Goal: Task Accomplishment & Management: Contribute content

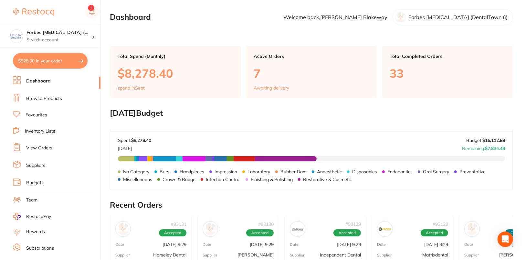
click at [32, 94] on li "Browse Products" at bounding box center [57, 99] width 88 height 10
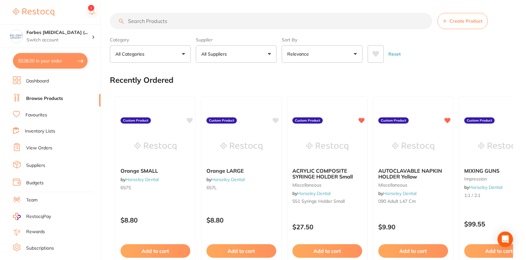
click at [239, 56] on button "All Suppliers" at bounding box center [236, 53] width 81 height 17
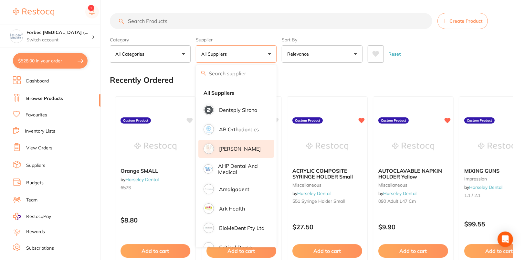
click at [255, 144] on li "[PERSON_NAME]" at bounding box center [236, 149] width 76 height 18
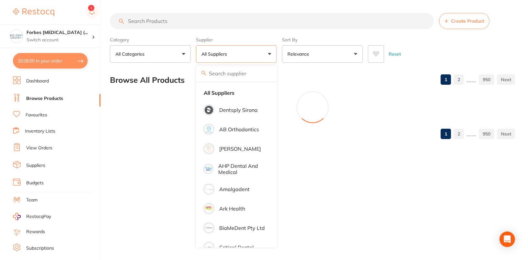
click at [463, 28] on button "Create Product" at bounding box center [464, 21] width 50 height 16
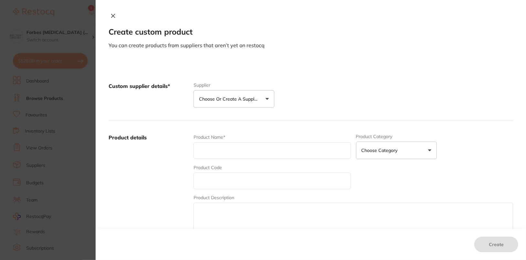
click at [111, 16] on icon at bounding box center [113, 15] width 5 height 5
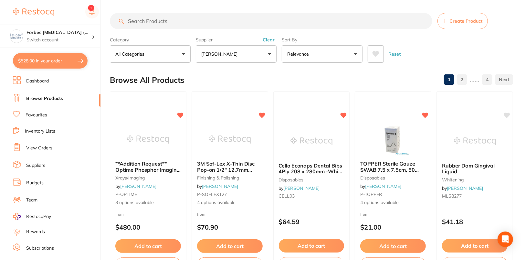
drag, startPoint x: 516, startPoint y: 48, endPoint x: 254, endPoint y: 21, distance: 264.2
click at [220, 19] on input "search" at bounding box center [271, 21] width 323 height 16
paste input "AM900211"
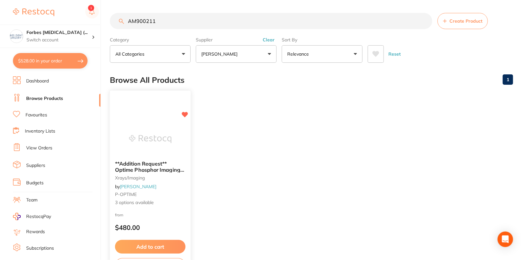
type input "AM900211"
click at [147, 138] on img at bounding box center [150, 139] width 42 height 33
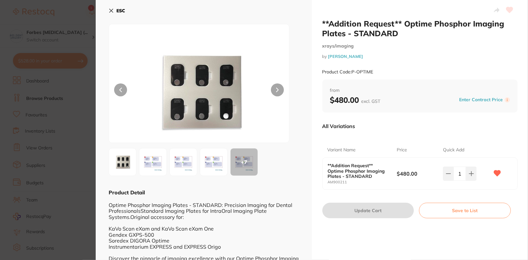
click at [115, 11] on button "ESC" at bounding box center [117, 10] width 16 height 11
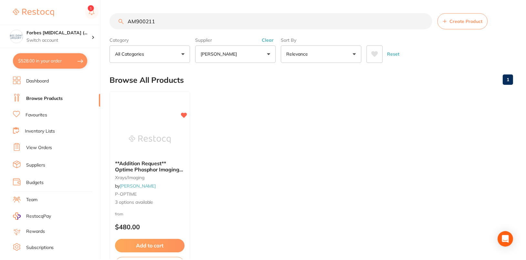
scroll to position [2, 0]
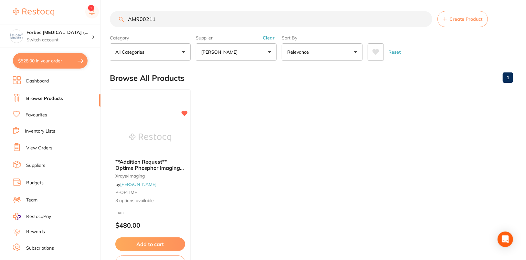
click at [363, 183] on ul "**Addition Request** Optime Phosphor Imaging Plates - STANDARD xrays/imaging by…" at bounding box center [311, 182] width 403 height 186
click at [364, 183] on ul "**Addition Request** Optime Phosphor Imaging Plates - STANDARD xrays/imaging by…" at bounding box center [311, 182] width 403 height 186
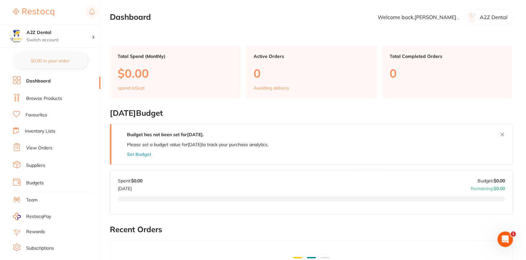
click at [52, 101] on link "Browse Products" at bounding box center [44, 98] width 36 height 6
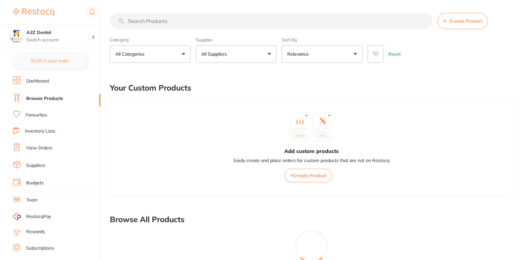
click at [238, 61] on button "All Suppliers" at bounding box center [236, 53] width 81 height 17
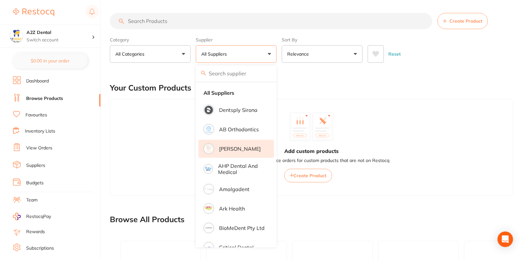
click at [246, 148] on p "Adam Dental" at bounding box center [240, 149] width 42 height 6
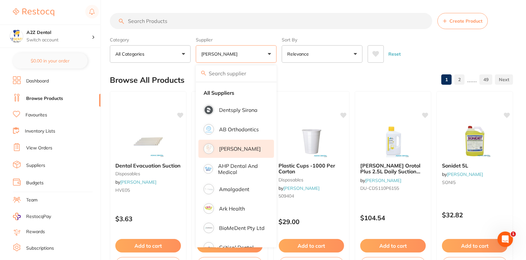
click at [454, 40] on div "Reset" at bounding box center [438, 51] width 140 height 23
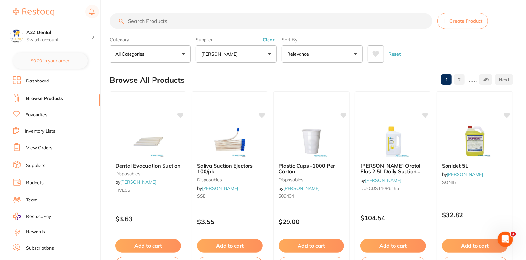
click at [41, 82] on link "Dashboard" at bounding box center [37, 81] width 23 height 6
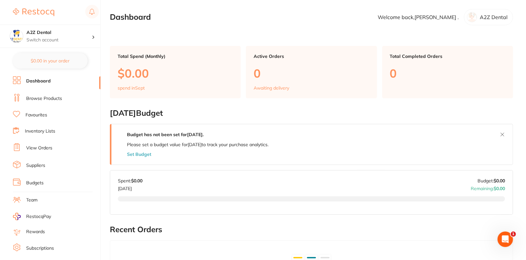
click at [33, 100] on link "Browse Products" at bounding box center [44, 98] width 36 height 6
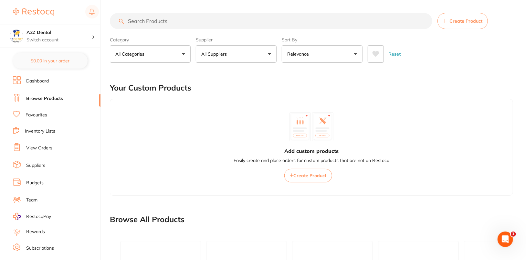
click at [246, 56] on button "All Suppliers" at bounding box center [236, 53] width 81 height 17
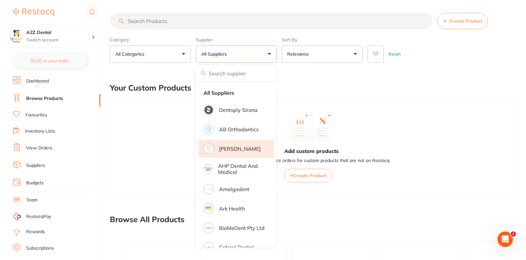
click at [238, 148] on p "Adam Dental" at bounding box center [240, 149] width 42 height 6
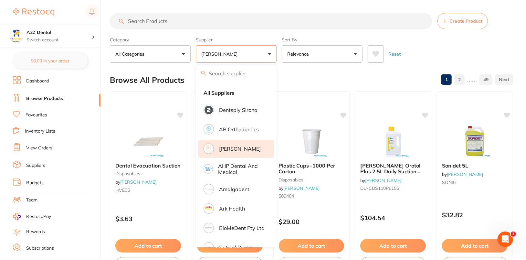
click at [491, 52] on div "Reset" at bounding box center [438, 51] width 140 height 23
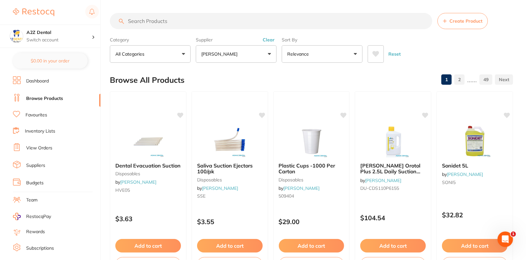
click at [233, 23] on input "search" at bounding box center [271, 21] width 323 height 16
click at [264, 20] on input "search" at bounding box center [271, 21] width 323 height 16
paste input "VC2185"
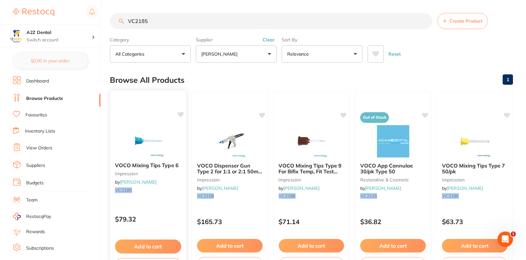
type input "VC2185"
click at [180, 110] on div "VOCO Mixing Tips Type 6 impression by Adam Dental VC2185 $79.32 Add to cart Sav…" at bounding box center [148, 184] width 77 height 188
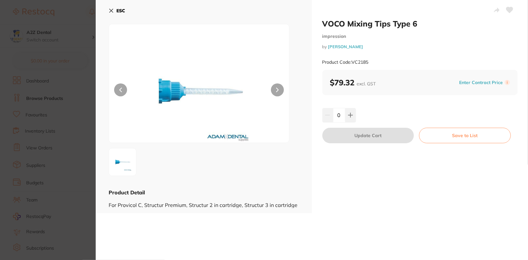
click at [106, 7] on div "ESC Product Detail For Provicol C, Structur Premium, Structur 2 in cartridge, S…" at bounding box center [204, 106] width 216 height 213
click at [119, 9] on b "ESC" at bounding box center [120, 11] width 9 height 6
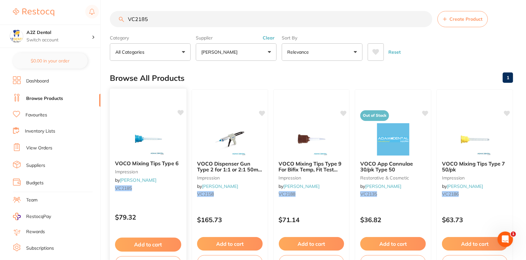
click at [181, 111] on icon at bounding box center [180, 112] width 6 height 5
click at [151, 127] on img at bounding box center [148, 138] width 42 height 33
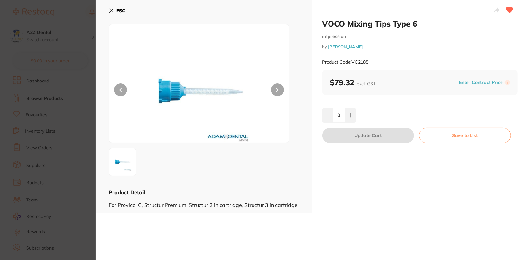
click at [473, 83] on button "Enter Contract Price" at bounding box center [481, 83] width 48 height 6
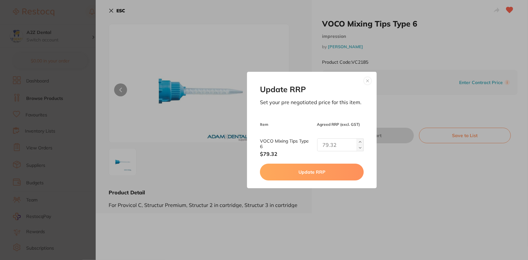
click at [473, 83] on div "Update RRP Set your pre negotiated price for this item. Item Agreed RRP (excl. …" at bounding box center [312, 130] width 432 height 260
click at [316, 92] on h1 "Update RRP" at bounding box center [312, 89] width 104 height 9
click at [337, 148] on input "text" at bounding box center [340, 144] width 47 height 13
drag, startPoint x: 333, startPoint y: 145, endPoint x: 334, endPoint y: 141, distance: 3.8
click at [333, 144] on input "text" at bounding box center [340, 144] width 47 height 13
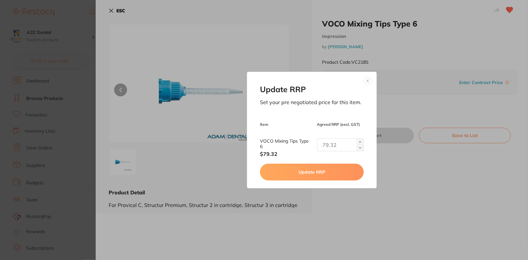
click at [328, 146] on input "text" at bounding box center [340, 144] width 47 height 13
paste input "77.05"
type input "77.05"
click at [333, 175] on button "Update RRP" at bounding box center [312, 172] width 104 height 17
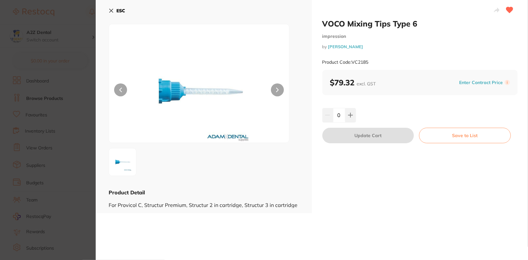
click at [413, 96] on div "VOCO Mixing Tips Type 6 impression by Adam Dental Product Code: VC2185 $79.32 e…" at bounding box center [420, 106] width 216 height 213
click at [122, 9] on b "ESC" at bounding box center [120, 11] width 9 height 6
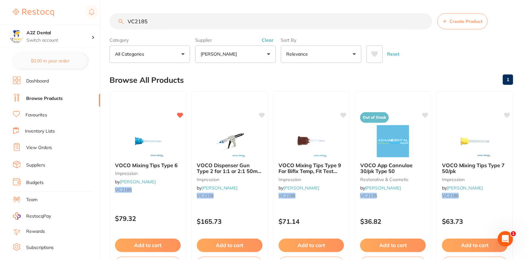
scroll to position [2, 0]
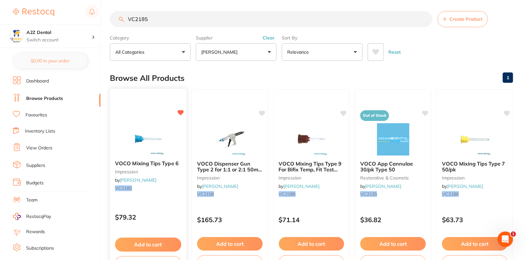
click at [145, 138] on img at bounding box center [148, 138] width 42 height 33
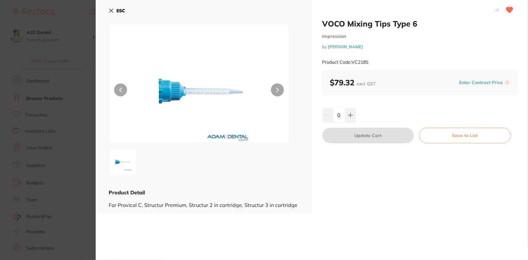
click at [388, 101] on div "VOCO Mixing Tips Type 6 impression by Adam Dental Product Code: VC2185 $79.32 e…" at bounding box center [420, 106] width 216 height 213
click at [471, 83] on button "Enter Contract Price" at bounding box center [481, 83] width 48 height 6
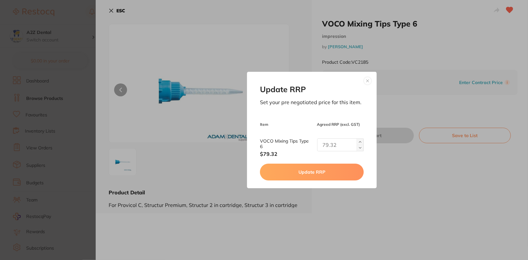
click at [368, 83] on button at bounding box center [368, 81] width 8 height 8
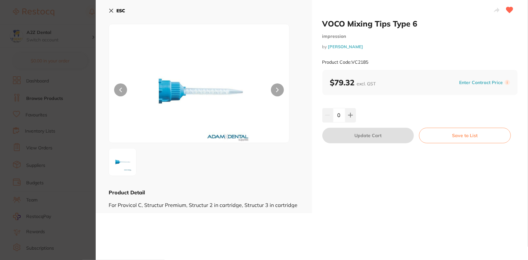
click at [472, 59] on div "Product Code: VC2185" at bounding box center [420, 62] width 196 height 16
click at [120, 11] on b "ESC" at bounding box center [120, 11] width 9 height 6
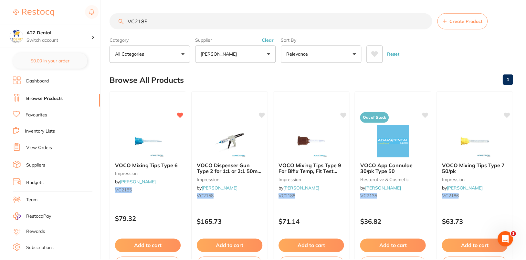
scroll to position [2, 0]
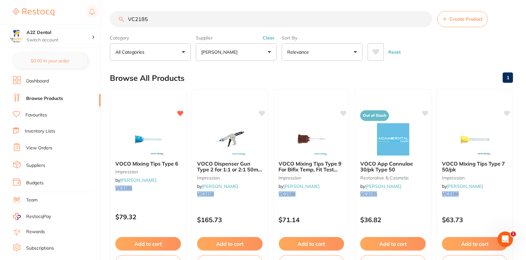
click at [431, 56] on div "Reset" at bounding box center [438, 49] width 140 height 23
click at [245, 18] on input "VC2185" at bounding box center [271, 19] width 323 height 16
paste input "ADAMTSS"
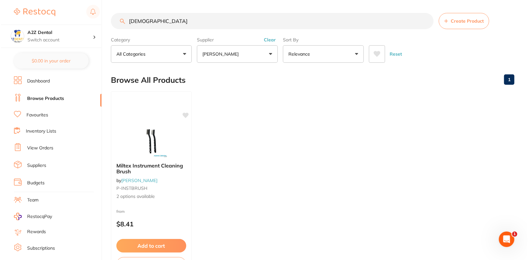
scroll to position [0, 0]
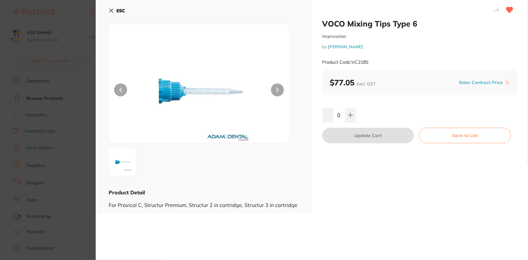
click at [117, 12] on b "ESC" at bounding box center [120, 11] width 9 height 6
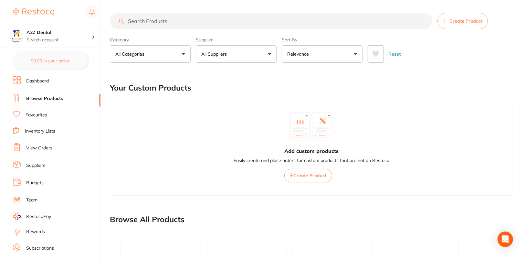
click at [474, 87] on div "Your Custom Products" at bounding box center [311, 88] width 403 height 22
click at [245, 55] on button "All Suppliers" at bounding box center [236, 53] width 81 height 17
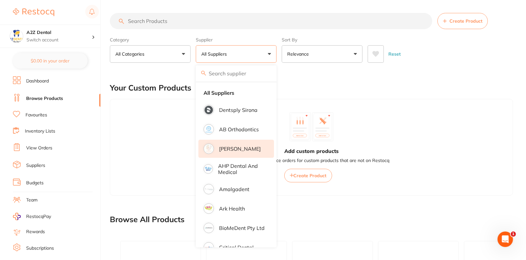
click at [240, 146] on p "[PERSON_NAME]" at bounding box center [240, 149] width 42 height 6
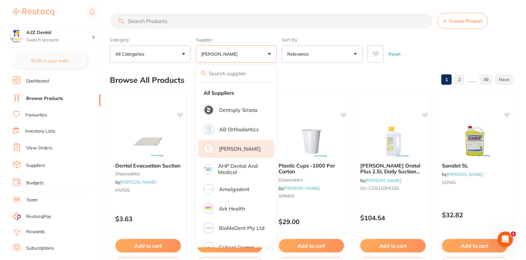
click at [495, 53] on div "Reset" at bounding box center [438, 51] width 140 height 23
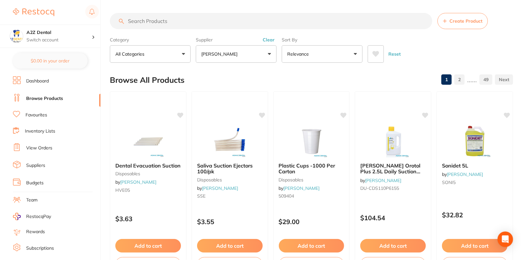
click at [245, 48] on button "[PERSON_NAME]" at bounding box center [236, 53] width 81 height 17
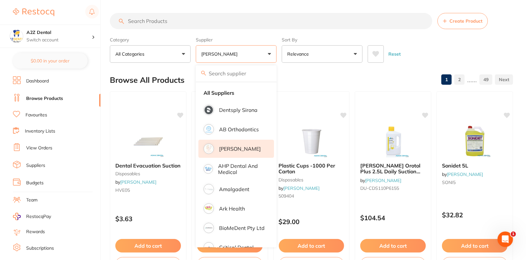
click at [264, 18] on input "search" at bounding box center [271, 21] width 323 height 16
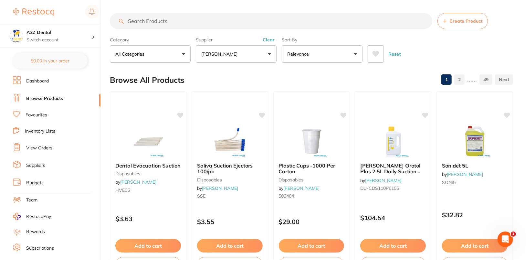
click at [263, 22] on input "search" at bounding box center [271, 21] width 323 height 16
paste input "VC2185"
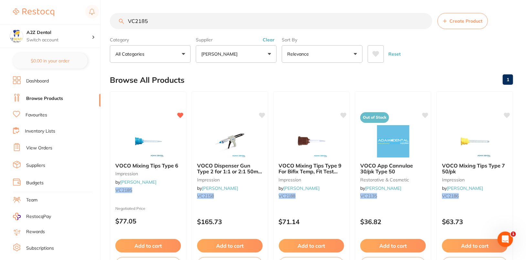
type input "VC2185"
click at [36, 162] on link "Suppliers" at bounding box center [35, 165] width 19 height 6
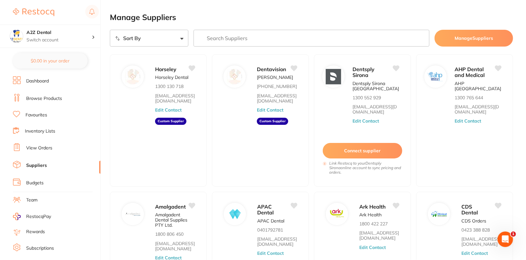
click at [308, 36] on input "search" at bounding box center [312, 38] width 236 height 17
click at [173, 111] on button "Edit Contact" at bounding box center [168, 109] width 27 height 5
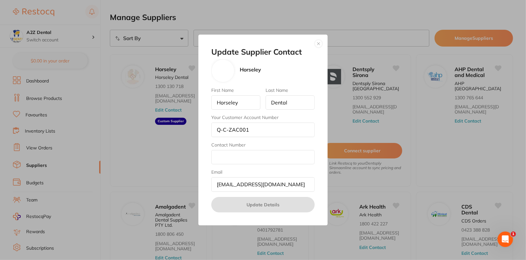
click at [320, 42] on button "button" at bounding box center [319, 44] width 8 height 8
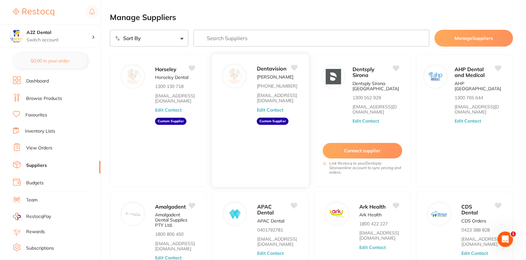
click at [281, 110] on button "Edit Contact" at bounding box center [270, 109] width 27 height 5
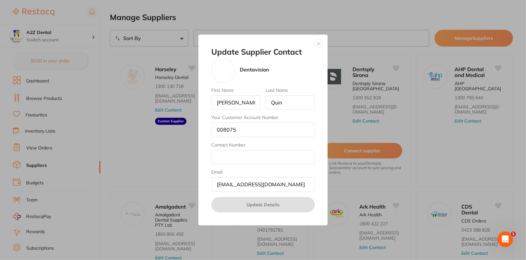
click at [321, 42] on button "button" at bounding box center [319, 44] width 8 height 8
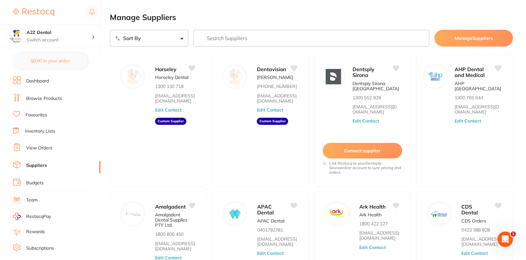
click at [352, 32] on input "search" at bounding box center [312, 38] width 236 height 17
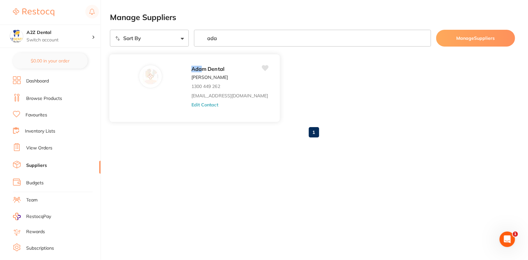
click at [191, 103] on button "Edit Contact" at bounding box center [204, 104] width 27 height 5
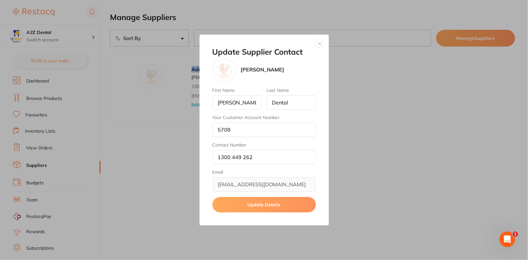
click at [322, 42] on button "button" at bounding box center [320, 44] width 8 height 8
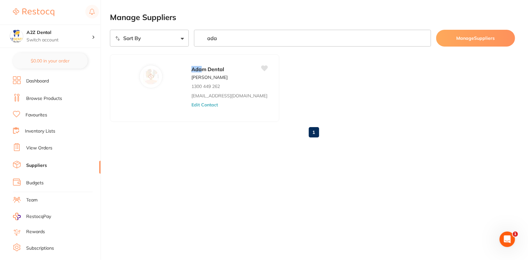
click at [395, 63] on ul "Ada m Dental Adam Dental 1300 449 262 save@adamdental.com.au Edit Contact" at bounding box center [312, 88] width 405 height 68
click at [304, 36] on input "ada" at bounding box center [312, 38] width 237 height 17
type input "horse"
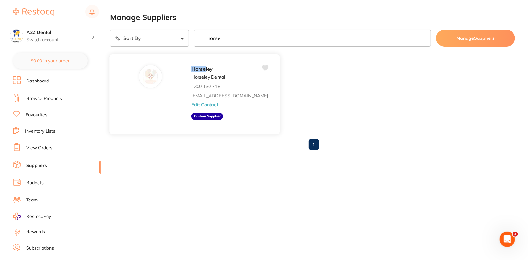
click at [191, 102] on button "Edit Contact" at bounding box center [204, 104] width 27 height 5
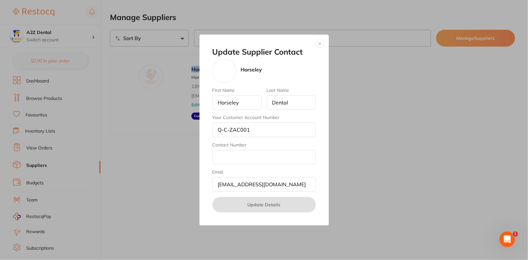
click at [322, 43] on button "button" at bounding box center [320, 44] width 8 height 8
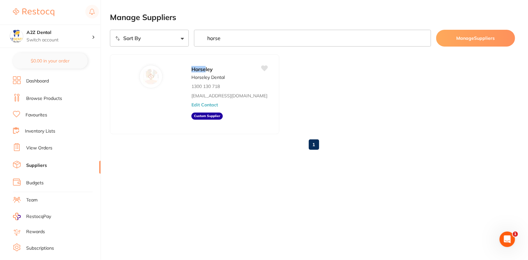
click at [241, 174] on main "Manage Suppliers Sort By A-Z Z-A horse Manage Suppliers Horse ley Horseley Dent…" at bounding box center [319, 89] width 418 height 178
click at [39, 101] on link "Browse Products" at bounding box center [44, 98] width 36 height 6
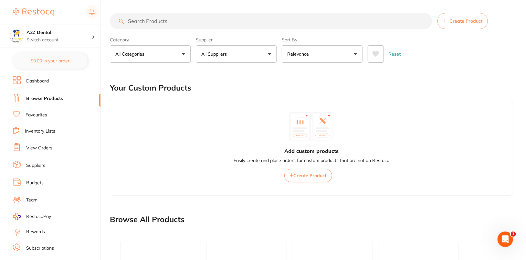
click at [459, 20] on span "Create Product" at bounding box center [466, 20] width 33 height 5
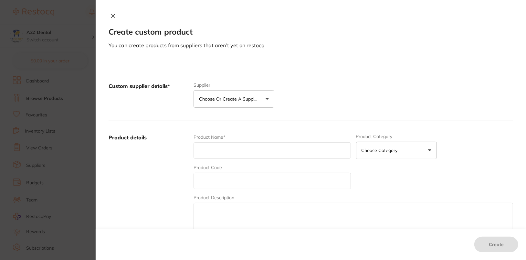
click at [255, 105] on button "Choose or create a supplier" at bounding box center [234, 98] width 81 height 17
click at [313, 80] on div "Custom supplier details* Supplier Choose or create a supplier Create custom sup…" at bounding box center [311, 94] width 405 height 51
click at [113, 16] on icon at bounding box center [113, 15] width 5 height 5
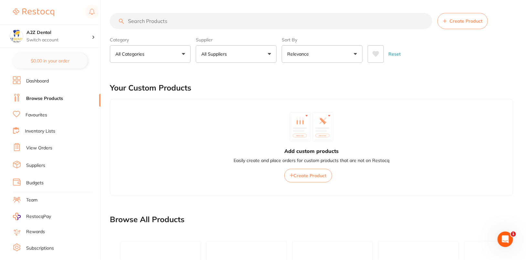
click at [39, 98] on link "Browse Products" at bounding box center [44, 98] width 37 height 6
click at [466, 21] on span "Create Product" at bounding box center [466, 20] width 33 height 5
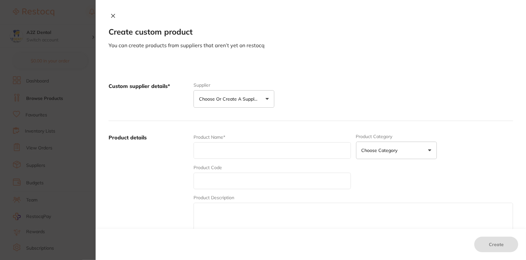
click at [113, 18] on icon at bounding box center [113, 15] width 5 height 5
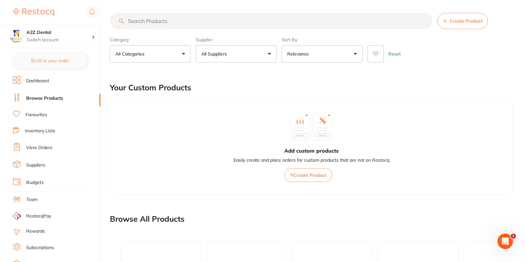
click at [32, 165] on link "Suppliers" at bounding box center [35, 165] width 19 height 6
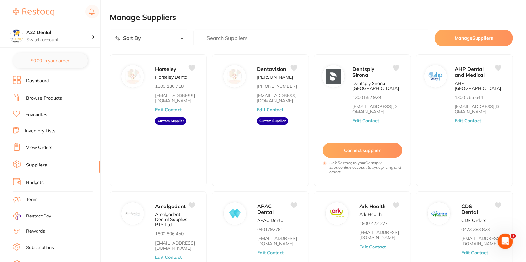
click at [58, 100] on link "Browse Products" at bounding box center [44, 98] width 36 height 6
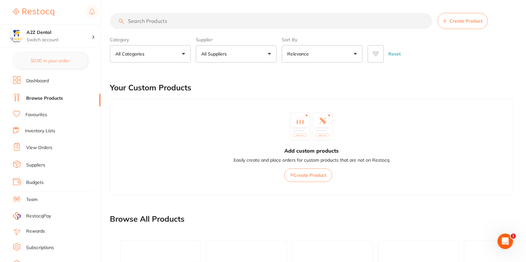
click at [466, 22] on span "Create Product" at bounding box center [466, 20] width 33 height 5
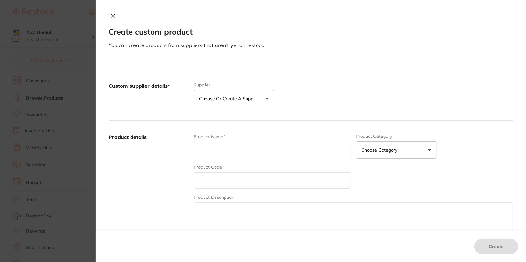
click at [112, 15] on icon at bounding box center [114, 16] width 4 height 4
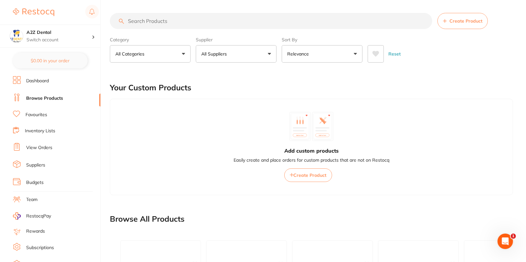
click at [446, 25] on button "Create Product" at bounding box center [463, 21] width 50 height 16
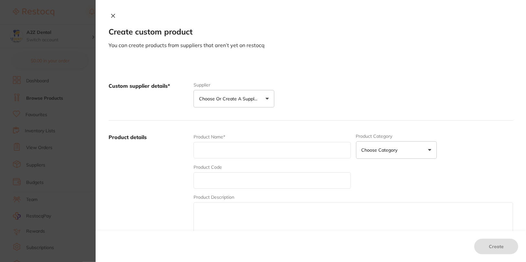
click at [250, 103] on button "Choose or create a supplier" at bounding box center [234, 98] width 81 height 17
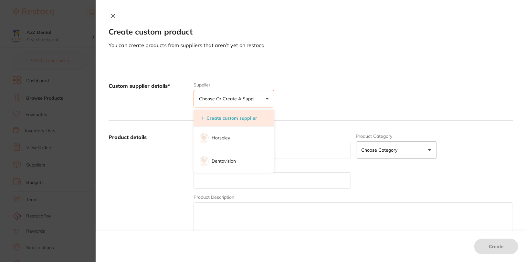
click at [249, 117] on button "Create custom supplier" at bounding box center [229, 118] width 60 height 6
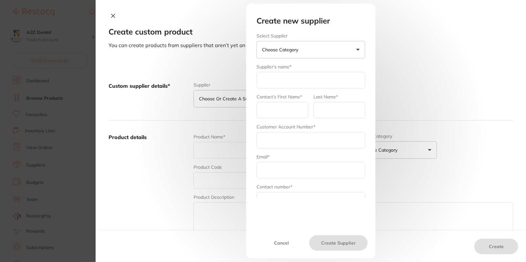
click at [317, 45] on button "Choose Category" at bounding box center [311, 49] width 109 height 17
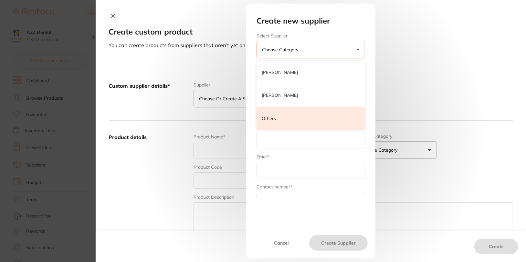
click at [282, 122] on li "Others" at bounding box center [311, 118] width 109 height 23
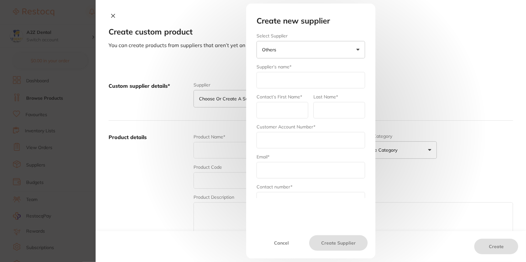
click at [294, 83] on input "text" at bounding box center [311, 80] width 109 height 16
type input "De"
click at [352, 27] on div "Create new supplier Select Supplier De Henry Schein Halas Adam Dental Others Su…" at bounding box center [311, 118] width 124 height 205
click at [297, 147] on input "text" at bounding box center [311, 140] width 109 height 16
click at [267, 106] on input "text" at bounding box center [283, 110] width 52 height 16
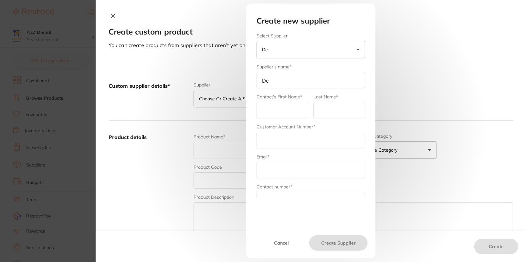
click at [349, 82] on input "De" at bounding box center [311, 80] width 109 height 16
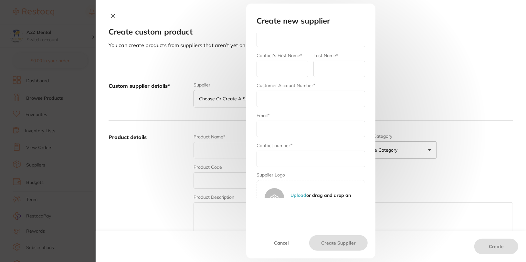
scroll to position [41, 0]
click at [331, 131] on input "text" at bounding box center [311, 129] width 109 height 16
click at [334, 119] on div "Email*" at bounding box center [311, 124] width 109 height 25
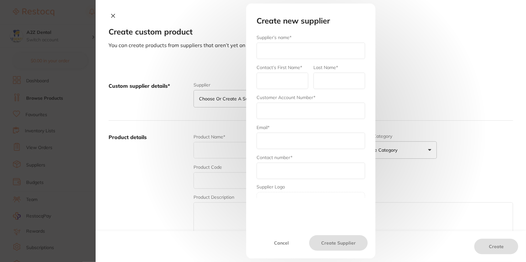
scroll to position [0, 0]
click at [310, 77] on input "text" at bounding box center [311, 80] width 109 height 16
type input "Dentavision"
click at [285, 109] on input "text" at bounding box center [283, 110] width 52 height 16
type input "ad"
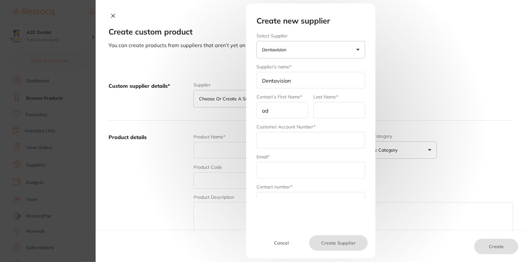
click at [292, 110] on input "ad" at bounding box center [283, 110] width 52 height 16
click at [114, 15] on div "Create new supplier Select Supplier Dentavision Henry Schein Halas Adam Dental …" at bounding box center [311, 131] width 431 height 262
click at [109, 18] on div "Create new supplier Select Supplier Dentavision Henry Schein Halas Adam Dental …" at bounding box center [311, 131] width 431 height 262
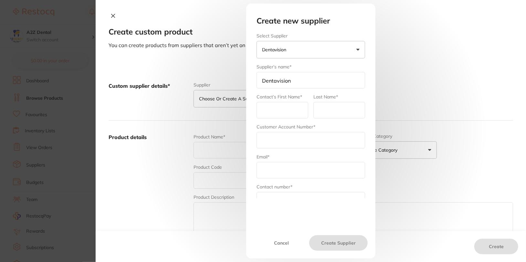
scroll to position [153, 0]
click at [273, 243] on button "Cancel" at bounding box center [281, 244] width 55 height 16
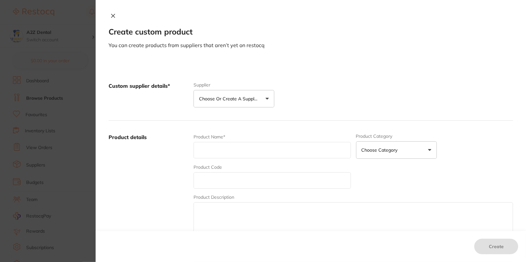
click at [113, 16] on icon at bounding box center [113, 15] width 5 height 5
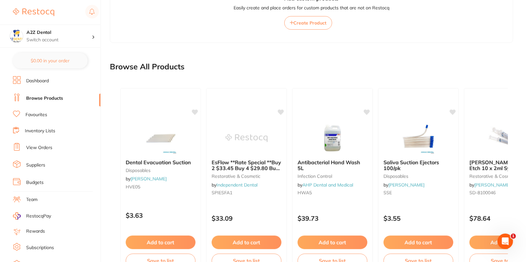
click at [42, 165] on link "Suppliers" at bounding box center [35, 165] width 19 height 6
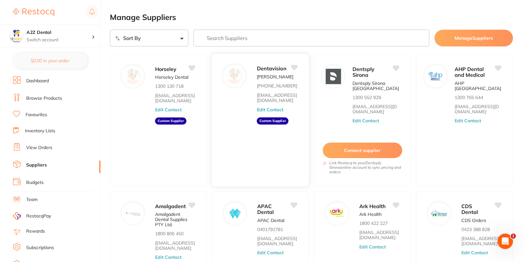
click at [279, 109] on button "Edit Contact" at bounding box center [270, 109] width 27 height 5
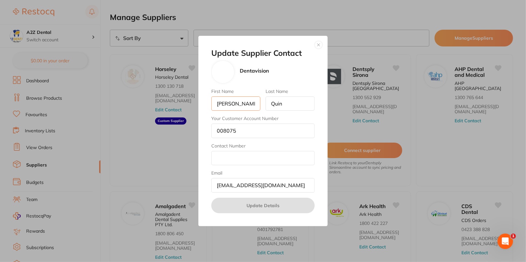
click at [246, 100] on input "David" at bounding box center [235, 104] width 49 height 14
click at [298, 99] on input "Quin" at bounding box center [290, 104] width 49 height 14
click at [269, 157] on input "Contact Number" at bounding box center [262, 158] width 103 height 14
click at [321, 45] on button "button" at bounding box center [319, 45] width 8 height 8
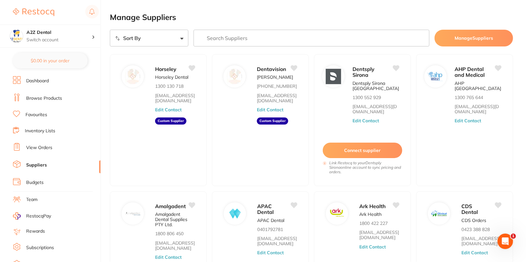
click at [311, 7] on main "Manage Suppliers Sort By A-Z Z-A Manage Suppliers Horseley Horseley Dental 1300…" at bounding box center [318, 204] width 416 height 408
click at [360, 17] on h2 "Manage Suppliers" at bounding box center [311, 17] width 403 height 9
click at [172, 112] on button "Edit Contact" at bounding box center [168, 109] width 27 height 5
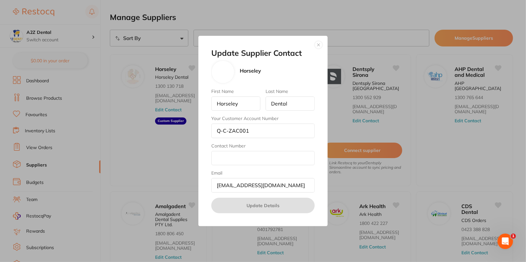
click at [320, 44] on button "button" at bounding box center [319, 45] width 8 height 8
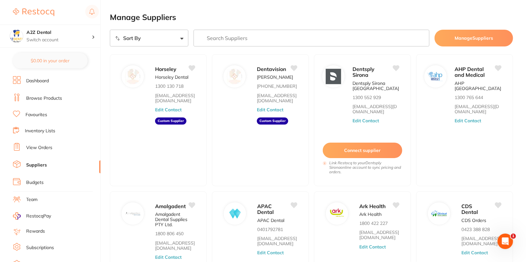
click at [390, 20] on h2 "Manage Suppliers" at bounding box center [311, 17] width 403 height 9
click at [33, 163] on link "Suppliers" at bounding box center [36, 165] width 21 height 6
click at [51, 94] on li "Browse Products" at bounding box center [57, 99] width 88 height 10
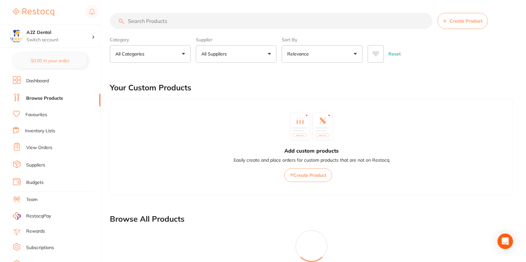
click at [472, 27] on button "Create Product" at bounding box center [463, 21] width 50 height 16
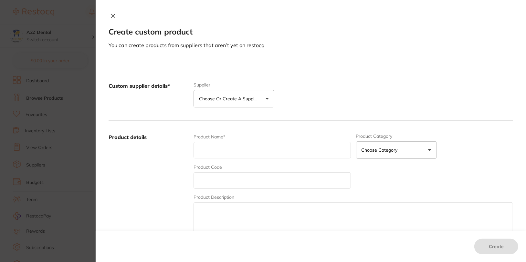
click at [237, 102] on button "Choose or create a supplier" at bounding box center [234, 98] width 81 height 17
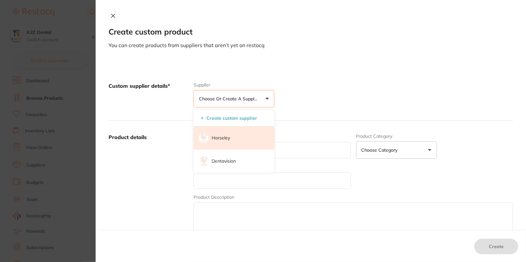
click at [224, 145] on li "Horseley" at bounding box center [234, 138] width 81 height 23
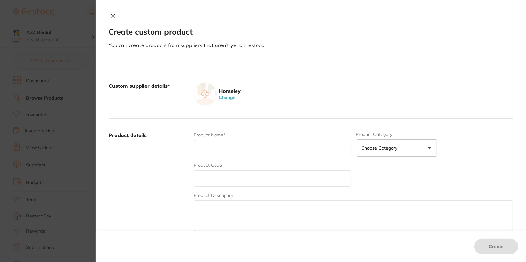
click at [336, 80] on div "Custom supplier details* Horseley Change" at bounding box center [311, 93] width 405 height 49
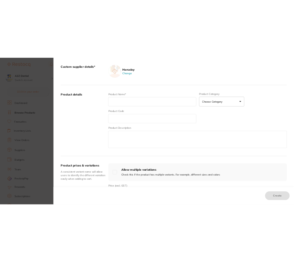
scroll to position [71, 0]
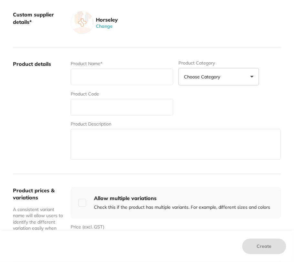
click at [100, 109] on input "text" at bounding box center [122, 107] width 103 height 16
paste input "PKA -== - 061"
click at [109, 105] on input "PKA -== - 061" at bounding box center [122, 107] width 103 height 16
click at [124, 109] on input "PKAS----061" at bounding box center [122, 107] width 103 height 16
click at [97, 108] on input "PKAS----068 PREMIUM +" at bounding box center [122, 107] width 103 height 16
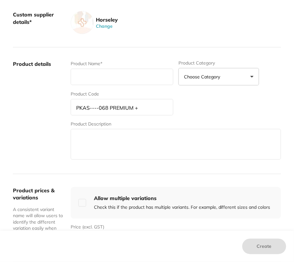
click at [88, 108] on input "PKAS----068 PREMIUM +" at bounding box center [122, 107] width 103 height 16
type input "PKA----068 PREMIUM +"
click at [65, 118] on div "Product details Product Name* Product Category Choose Category 3d Printing Anae…" at bounding box center [147, 111] width 269 height 127
click at [87, 84] on input "text" at bounding box center [122, 77] width 103 height 16
click at [77, 78] on input "text" at bounding box center [122, 77] width 103 height 16
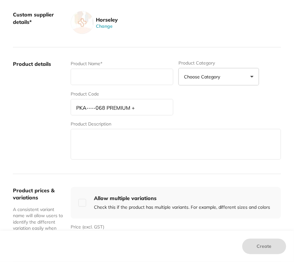
paste input "068 Glove/Tissue Dispenser Standard AWARE"
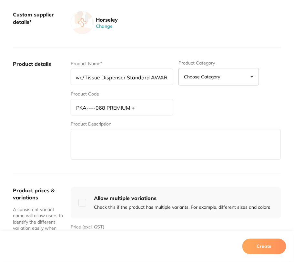
click at [118, 78] on input "068 Glove/Tissue Dispenser Standard AWARE" at bounding box center [122, 77] width 103 height 16
type input "068 Glove/Tissue Dispenser Standard AWARE"
click at [33, 102] on label "Product details" at bounding box center [39, 110] width 53 height 101
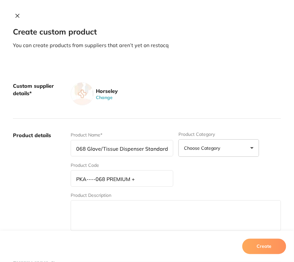
click at [113, 206] on textarea at bounding box center [176, 216] width 211 height 31
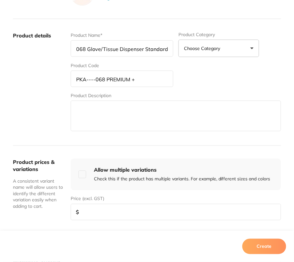
scroll to position [220, 0]
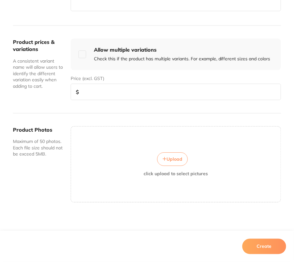
click at [107, 93] on input "number" at bounding box center [176, 92] width 211 height 16
paste input "50.50"
type input "50.50"
click at [44, 168] on div "Product Photos Maximum of 50 photos. Each file size should not be exceed 5MB." at bounding box center [39, 165] width 53 height 76
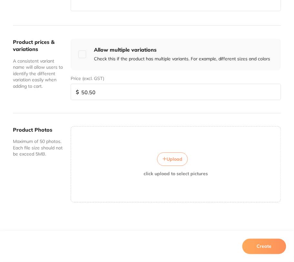
click at [280, 248] on button "Create" at bounding box center [265, 247] width 44 height 16
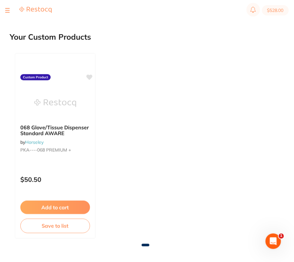
scroll to position [31, 0]
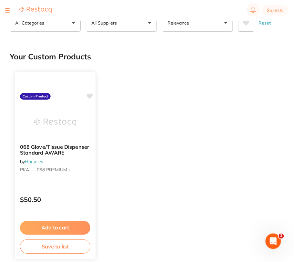
click at [90, 95] on icon at bounding box center [90, 96] width 6 height 5
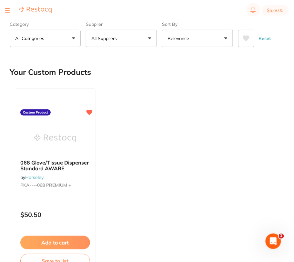
scroll to position [0, 0]
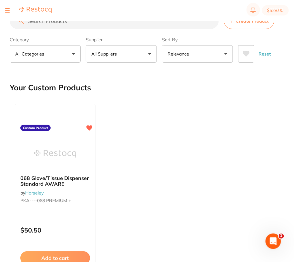
click at [119, 50] on button "All Suppliers" at bounding box center [121, 53] width 71 height 17
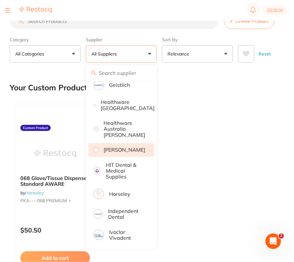
scroll to position [301, 0]
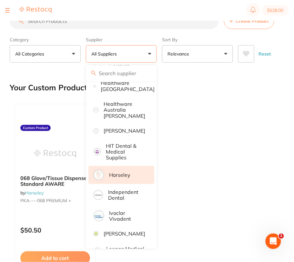
click at [139, 181] on li "Horseley" at bounding box center [122, 175] width 66 height 18
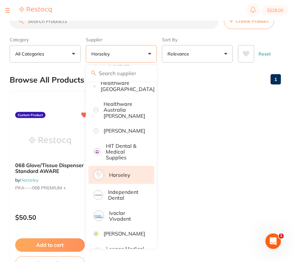
click at [240, 110] on ul "068 Glove/Tissue Dispenser Standard AWARE by Horseley PKA----068 PREMIUM + Cust…" at bounding box center [146, 184] width 272 height 186
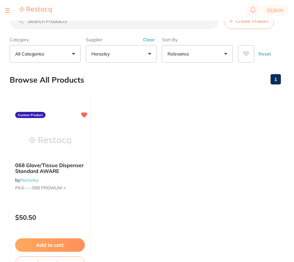
click at [231, 186] on ul "068 Glove/Tissue Dispenser Standard AWARE by Horseley PKA----068 PREMIUM + Cust…" at bounding box center [146, 184] width 272 height 186
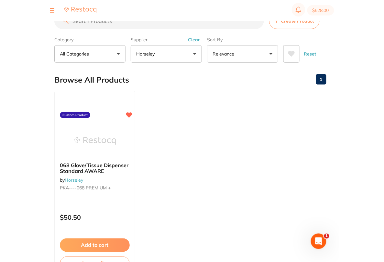
scroll to position [0, 0]
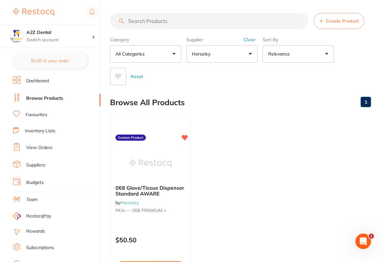
drag, startPoint x: 224, startPoint y: 10, endPoint x: 223, endPoint y: 17, distance: 7.5
click at [224, 10] on main "Create Product Category All Categories All Categories No categories found Clear…" at bounding box center [247, 166] width 274 height 333
click at [223, 65] on div "Reset" at bounding box center [238, 74] width 256 height 23
click at [252, 39] on button "Clear" at bounding box center [249, 40] width 16 height 6
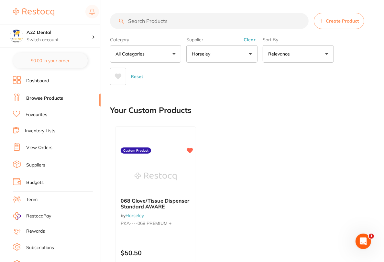
click at [226, 59] on button "Horseley" at bounding box center [221, 53] width 71 height 17
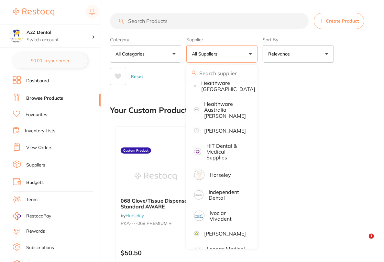
click at [345, 101] on div "Your Custom Products" at bounding box center [240, 111] width 261 height 22
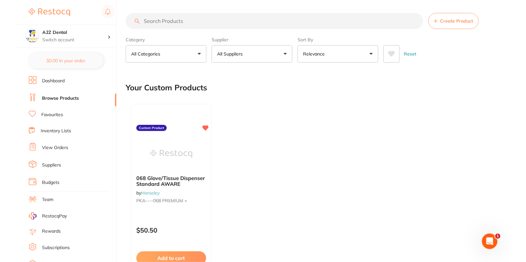
scroll to position [296, 0]
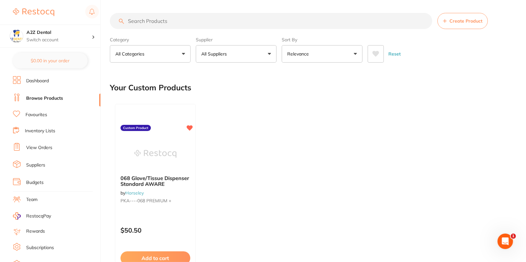
click at [193, 22] on input "search" at bounding box center [271, 21] width 323 height 16
click at [253, 51] on button "All Suppliers" at bounding box center [236, 53] width 81 height 17
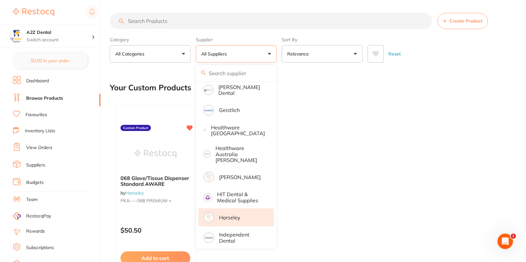
scroll to position [258, 0]
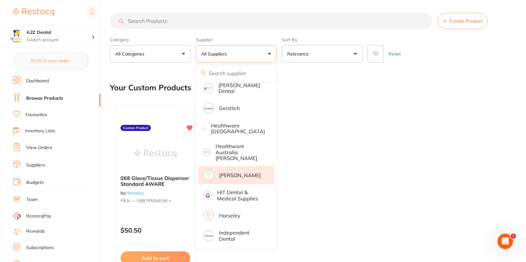
click at [246, 173] on p "Henry Schein Halas" at bounding box center [240, 176] width 42 height 6
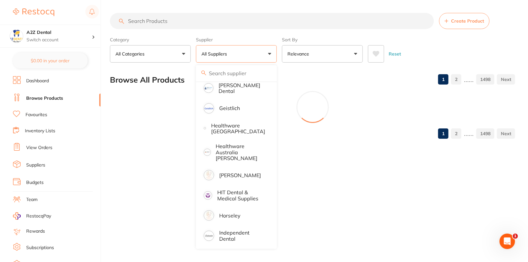
click at [468, 46] on div "Reset" at bounding box center [439, 51] width 142 height 23
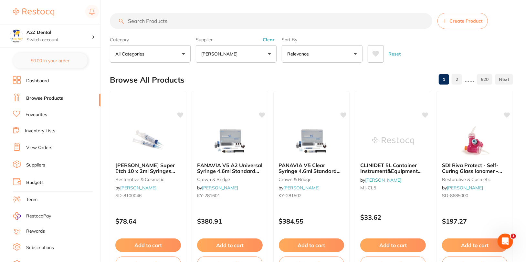
click at [447, 49] on div "Reset" at bounding box center [438, 51] width 140 height 23
click at [218, 22] on input "search" at bounding box center [271, 21] width 323 height 16
paste input "AB- YF05"
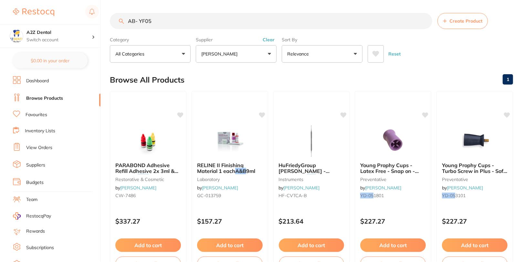
click at [140, 23] on input "AB- YF05" at bounding box center [271, 21] width 323 height 16
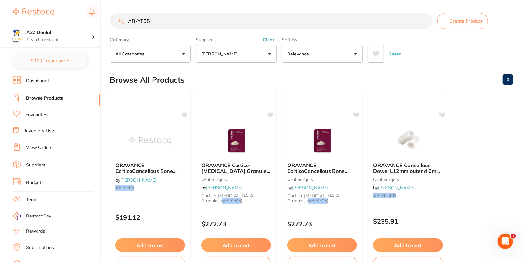
type input "AB-YF05"
click at [447, 62] on div "Reset" at bounding box center [438, 51] width 140 height 23
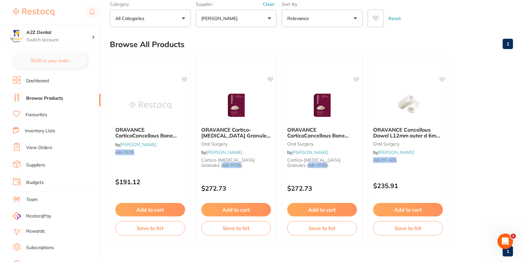
scroll to position [44, 0]
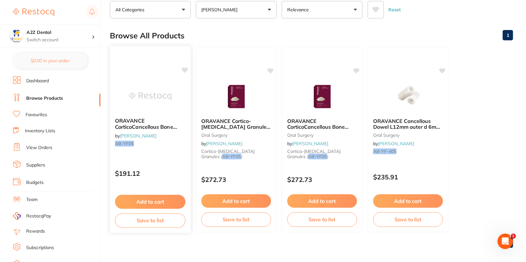
click at [188, 69] on icon at bounding box center [185, 70] width 6 height 6
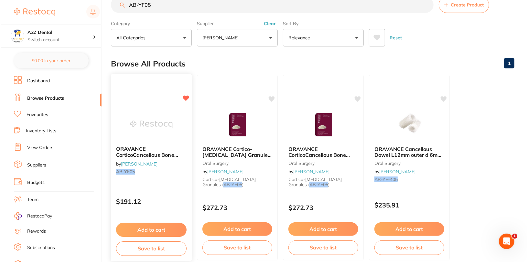
scroll to position [0, 0]
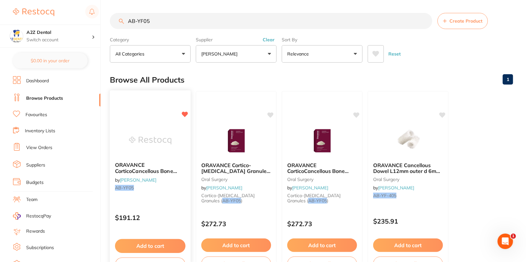
click at [159, 122] on div "ORAVANCE CorticoCancellous Bone Granules 0.5cc by Henry Schein Halas AB-YF05 $1…" at bounding box center [151, 184] width 82 height 188
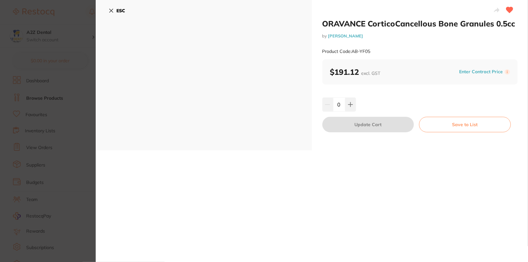
click at [482, 73] on button "Enter Contract Price" at bounding box center [481, 72] width 48 height 6
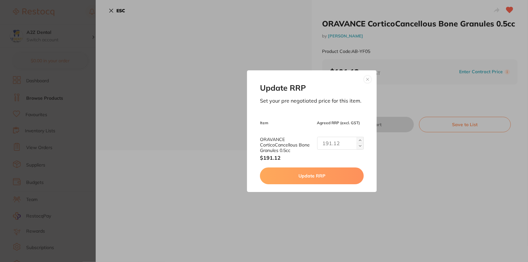
click at [368, 79] on button at bounding box center [368, 80] width 8 height 8
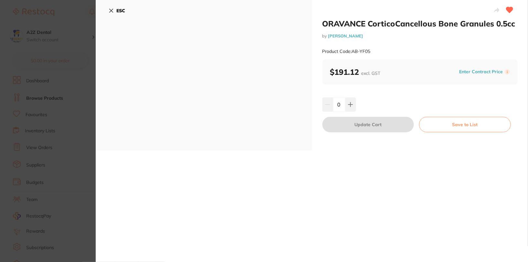
click at [474, 97] on div "ORAVANCE CorticoCancellous Bone Granules 0.5cc by Henry Schein Halas Product Co…" at bounding box center [420, 75] width 216 height 151
click at [123, 11] on b "ESC" at bounding box center [120, 11] width 9 height 6
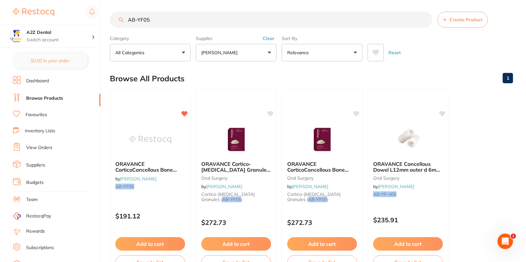
click at [442, 64] on main "AB-YF05 Create Product Category All Categories All Categories oral surgery Clea…" at bounding box center [318, 154] width 416 height 311
click at [506, 152] on ul "ORAVANCE CorticoCancellous Bone Granules 0.5cc by Henry Schein Halas AB-YF05 $1…" at bounding box center [311, 183] width 403 height 186
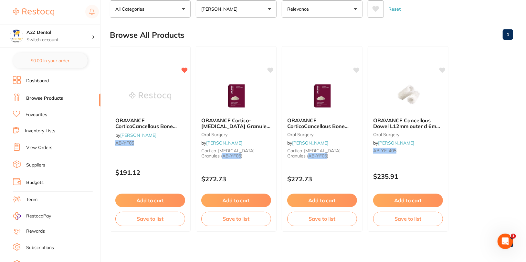
scroll to position [48, 0]
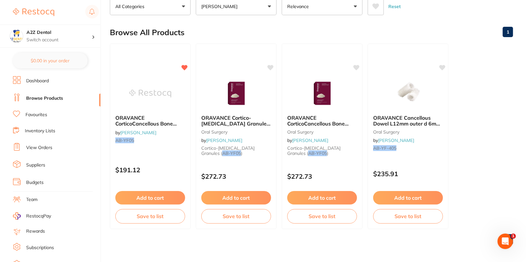
click at [459, 237] on div "1" at bounding box center [311, 239] width 403 height 21
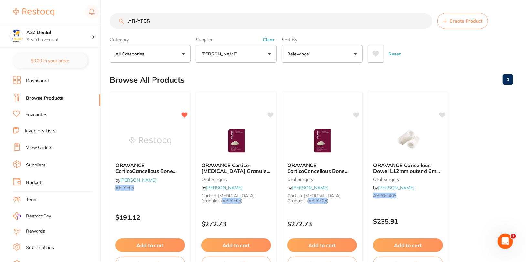
click at [494, 170] on ul "ORAVANCE CorticoCancellous Bone Granules 0.5cc by Henry Schein Halas AB-YF05 $1…" at bounding box center [311, 184] width 403 height 186
click at [495, 141] on ul "ORAVANCE CorticoCancellous Bone Granules 0.5cc by Henry Schein Halas AB-YF05 $1…" at bounding box center [311, 184] width 403 height 186
click at [424, 20] on input "AB-YF05" at bounding box center [271, 21] width 323 height 16
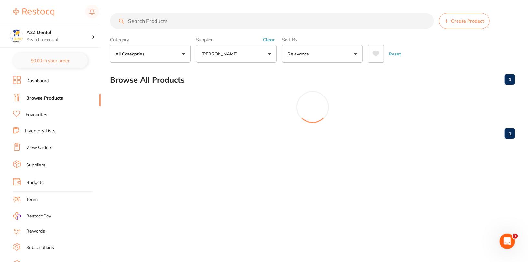
click at [512, 37] on div "Category All Categories All Categories oral surgery Clear Category false All Ca…" at bounding box center [312, 48] width 405 height 28
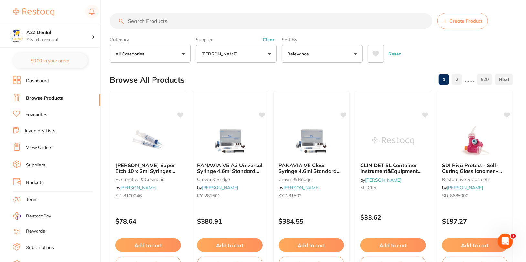
click at [463, 49] on div "Reset" at bounding box center [438, 51] width 140 height 23
click at [493, 42] on div "Reset" at bounding box center [438, 51] width 140 height 23
drag, startPoint x: 268, startPoint y: 38, endPoint x: 289, endPoint y: 39, distance: 20.7
click at [268, 38] on button "Clear" at bounding box center [269, 40] width 16 height 6
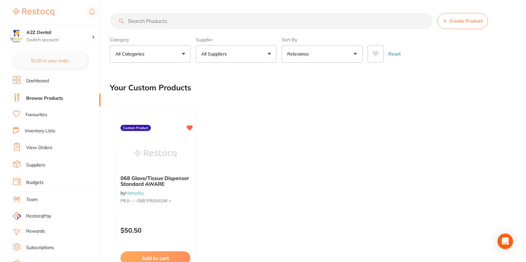
click at [492, 47] on div "Reset" at bounding box center [438, 51] width 140 height 23
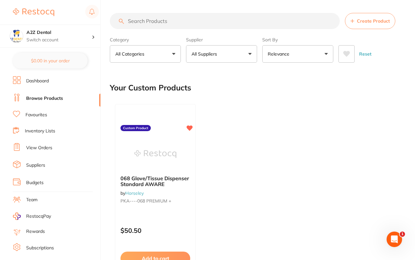
click at [227, 149] on div "068 Glove/Tissue Dispenser Standard AWARE by Horseley PKA----068 PREMIUM + Cust…" at bounding box center [256, 197] width 292 height 196
click at [155, 157] on img at bounding box center [155, 153] width 42 height 33
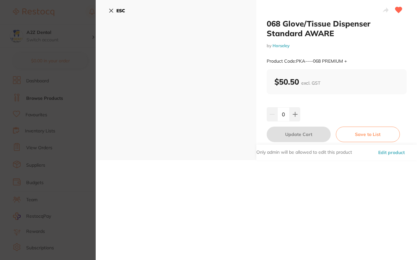
click at [225, 95] on div "ESC" at bounding box center [176, 80] width 161 height 160
click at [119, 8] on b "ESC" at bounding box center [120, 11] width 9 height 6
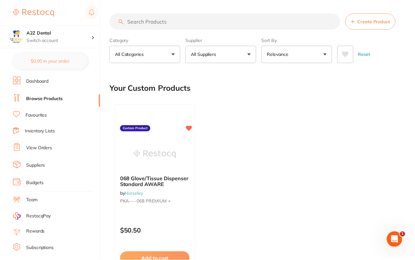
scroll to position [48, 0]
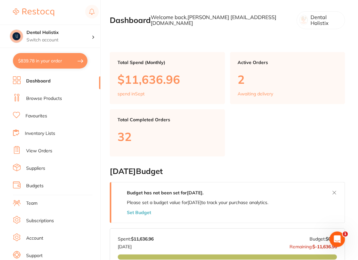
click at [310, 141] on section "Total Spend (Monthly) $11,636.96 spend in Sept Active Orders 2 Awaiting deliver…" at bounding box center [228, 104] width 236 height 104
click at [53, 102] on li "Browse Products" at bounding box center [57, 99] width 88 height 10
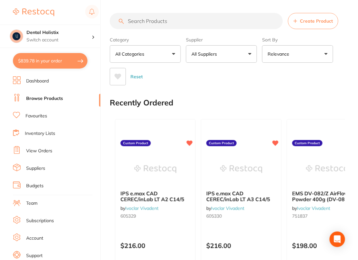
click at [234, 56] on button "All Suppliers" at bounding box center [221, 53] width 71 height 17
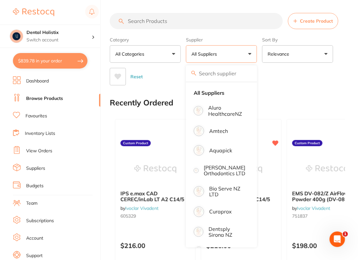
click at [296, 26] on button "Create Product" at bounding box center [313, 21] width 50 height 16
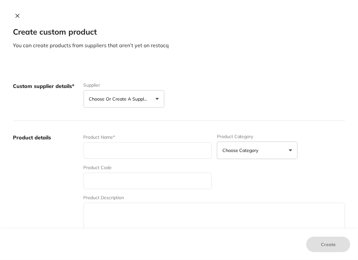
click at [17, 16] on icon at bounding box center [17, 15] width 5 height 5
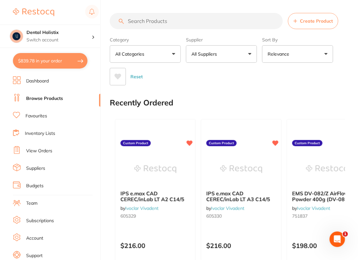
click at [226, 54] on button "All Suppliers" at bounding box center [221, 53] width 71 height 17
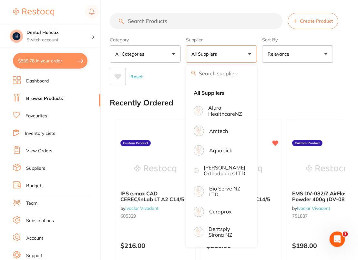
click at [211, 29] on section "Create Product Category All Categories All Categories No categories found Clear…" at bounding box center [228, 49] width 236 height 72
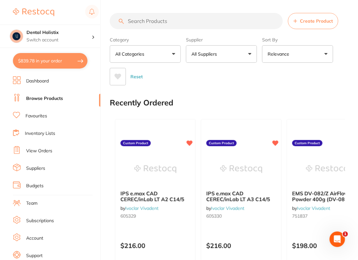
click at [223, 20] on input "search" at bounding box center [196, 21] width 173 height 16
click at [181, 17] on input "search" at bounding box center [196, 21] width 173 height 16
paste input "BL- TRYOTGPSF"
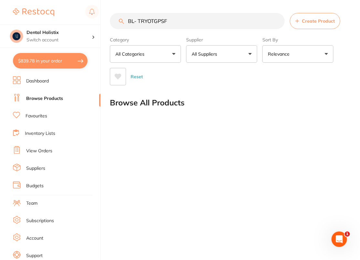
type input "BL-TRYOTGPSF"
click at [232, 22] on input "BL-TRYOTGPSF" at bounding box center [197, 21] width 175 height 16
click at [339, 24] on button "Create Product" at bounding box center [315, 21] width 50 height 16
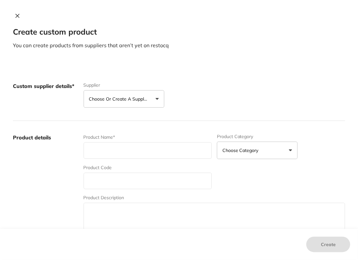
click at [128, 104] on button "Choose or create a supplier" at bounding box center [124, 98] width 81 height 17
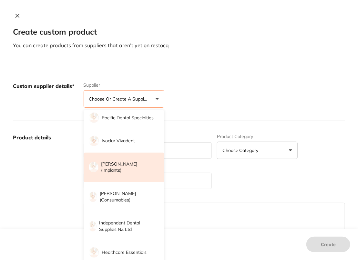
scroll to position [242, 0]
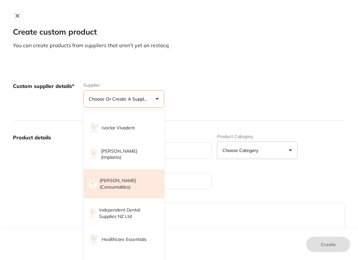
click at [134, 183] on p "[PERSON_NAME] (consumables)" at bounding box center [128, 183] width 56 height 13
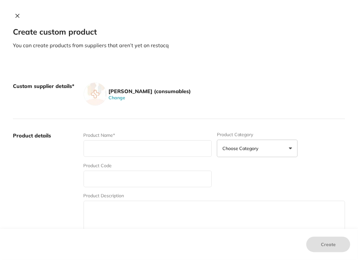
click at [248, 93] on div "[PERSON_NAME] (consumables) Change" at bounding box center [215, 93] width 262 height 23
click at [118, 164] on div "Product Code" at bounding box center [148, 174] width 128 height 25
click at [143, 143] on input "text" at bounding box center [148, 148] width 128 height 16
click at [101, 178] on input "text" at bounding box center [148, 179] width 128 height 16
paste input "BL-TRYOTGPSF"
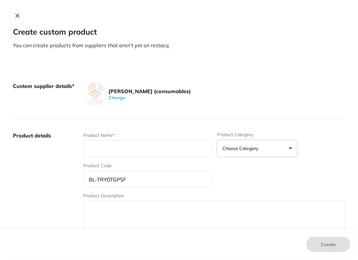
type input "BL-TRYOTGPSF"
click at [276, 182] on div "Product Name* Product Category Choose Category 3d Printing Anaesthetic Articula…" at bounding box center [215, 182] width 262 height 101
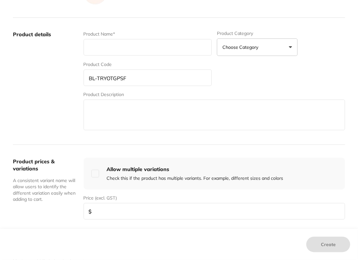
scroll to position [83, 0]
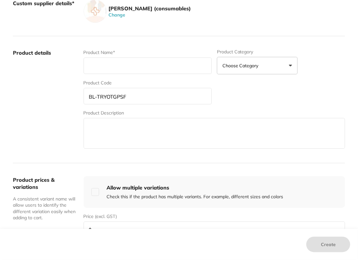
click at [132, 68] on input "text" at bounding box center [148, 66] width 128 height 16
paste input "[PERSON_NAME] OTG Cover specs Smoke Lense/ Blue Black frame"
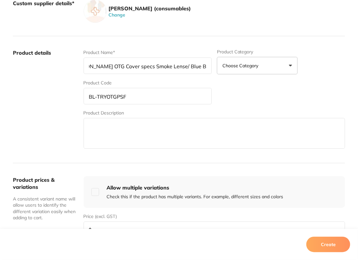
type input "[PERSON_NAME] OTG Cover specs Smoke Lense/ Blue Black frame"
click at [244, 202] on div "Allow multiple variations Check this if the product has multiple variants. For …" at bounding box center [215, 192] width 262 height 32
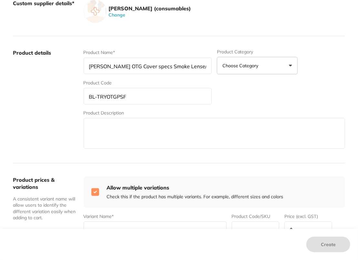
click at [95, 192] on input "checkbox" at bounding box center [95, 192] width 8 height 8
checkbox input "false"
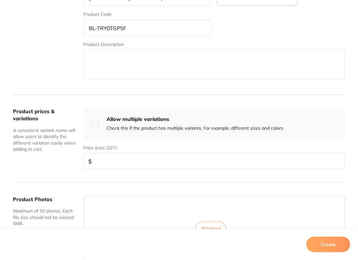
scroll to position [154, 0]
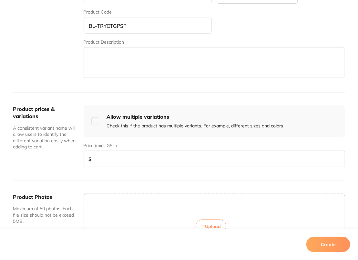
click at [140, 162] on input "number" at bounding box center [215, 159] width 262 height 16
type input "22"
click at [326, 246] on button "Create" at bounding box center [329, 245] width 44 height 16
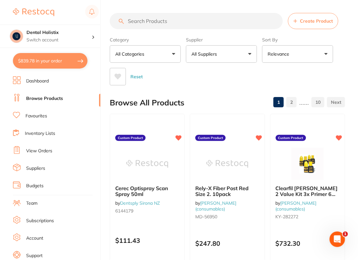
click at [41, 79] on link "Dashboard" at bounding box center [37, 81] width 23 height 6
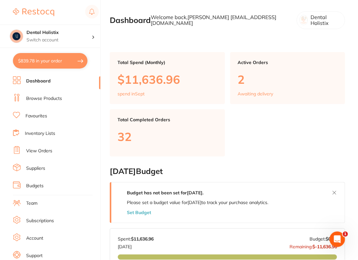
click at [38, 100] on link "Browse Products" at bounding box center [44, 98] width 36 height 6
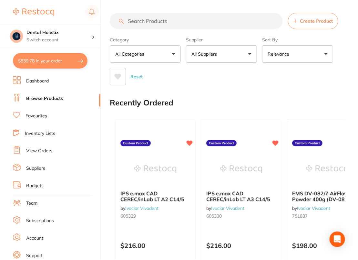
click at [221, 60] on button "All Suppliers" at bounding box center [221, 53] width 71 height 17
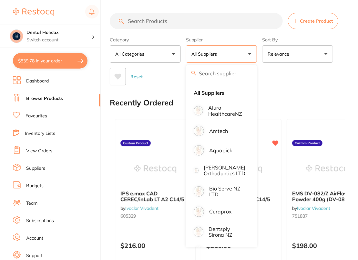
click at [300, 77] on div "Reset" at bounding box center [225, 74] width 230 height 23
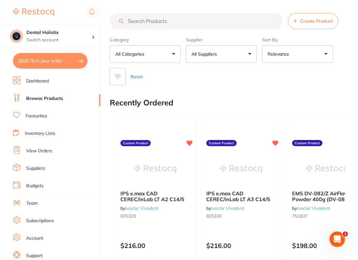
click at [194, 26] on input "search" at bounding box center [196, 21] width 173 height 16
paste input "[PERSON_NAME] OTG Cover specs Smoke Lense/ Blue Black frame"
type input "[PERSON_NAME] OTG Cover specs Smoke Lense/ Blue Black frame"
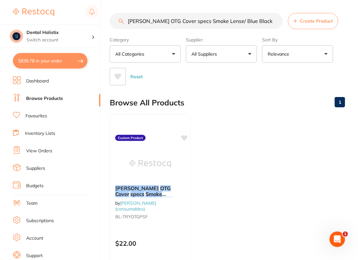
click at [278, 21] on input "[PERSON_NAME] OTG Cover specs Smoke Lense/ Blue Black frame" at bounding box center [196, 21] width 173 height 16
click at [277, 21] on input "[PERSON_NAME] OTG Cover specs Smoke Lense/ Blue Black frame" at bounding box center [196, 21] width 173 height 16
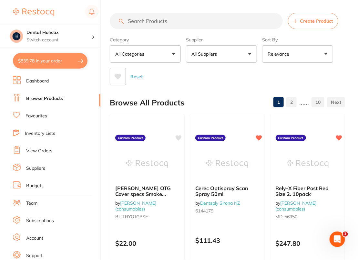
click at [175, 26] on input "search" at bounding box center [196, 21] width 173 height 16
paste input "BL- TRYOTGPSF"
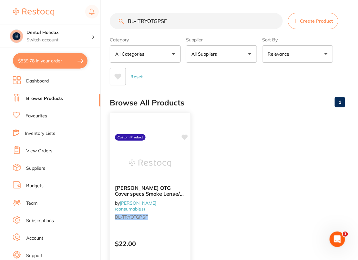
type input "BL- TRYOTGPSF"
click at [187, 136] on icon at bounding box center [185, 136] width 6 height 5
click at [272, 137] on ul "[PERSON_NAME] OTG Cover specs Smoke Lense/ Blue Black frame by [PERSON_NAME] (c…" at bounding box center [228, 207] width 236 height 186
